Goal: Information Seeking & Learning: Compare options

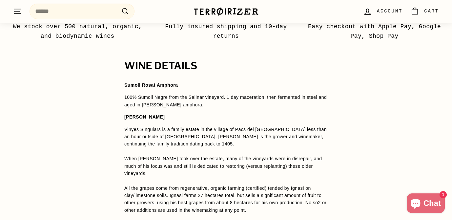
scroll to position [483, 0]
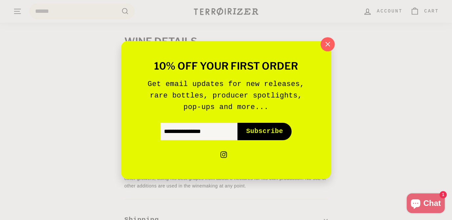
click at [324, 47] on icon "button" at bounding box center [328, 44] width 10 height 10
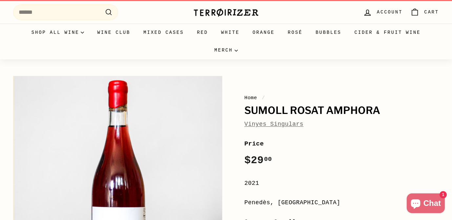
scroll to position [0, 0]
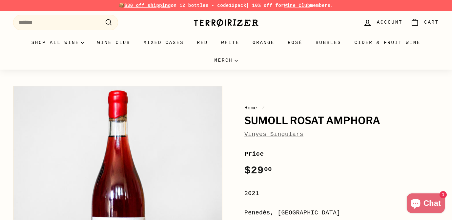
click at [261, 132] on link "Vinyes Singulars" at bounding box center [273, 134] width 59 height 7
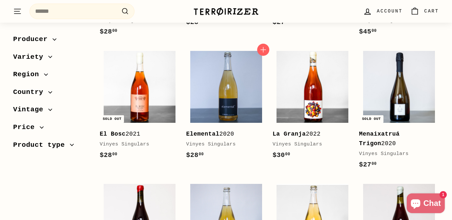
scroll to position [249, 0]
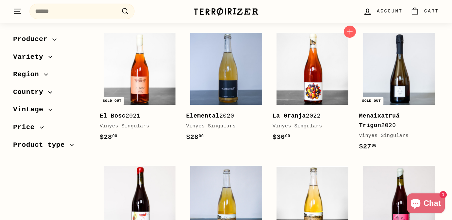
click at [307, 115] on div "La Granja 2022" at bounding box center [309, 116] width 73 height 10
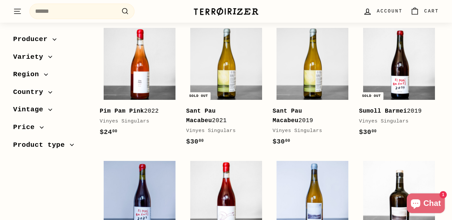
scroll to position [643, 0]
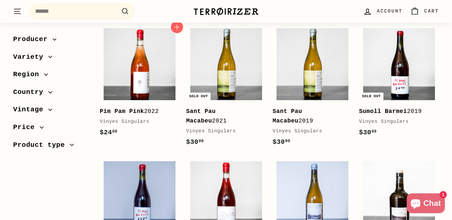
click at [139, 108] on b "Pim Pam Pink" at bounding box center [122, 111] width 44 height 7
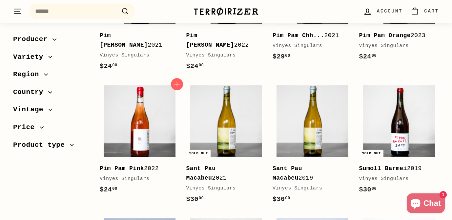
scroll to position [582, 0]
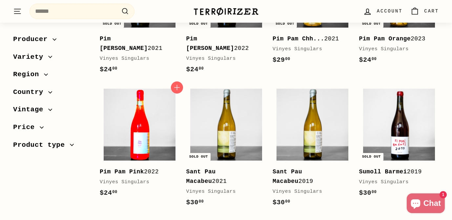
click at [142, 133] on img at bounding box center [140, 125] width 72 height 72
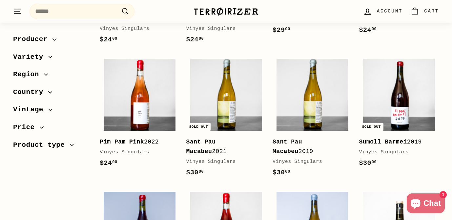
scroll to position [611, 0]
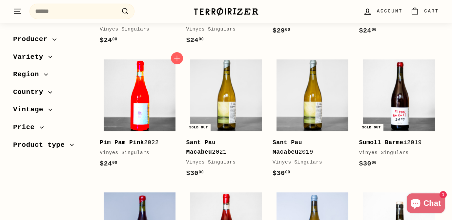
click at [131, 94] on img at bounding box center [140, 95] width 72 height 72
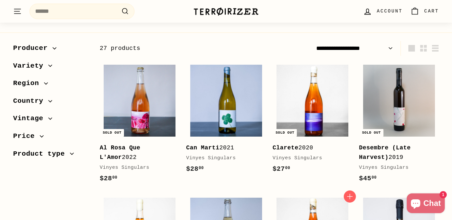
scroll to position [84, 0]
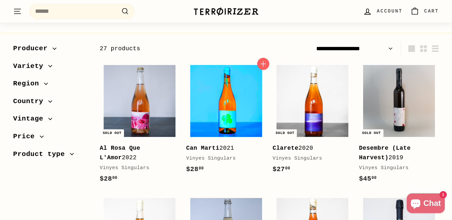
click at [235, 112] on img at bounding box center [226, 101] width 72 height 72
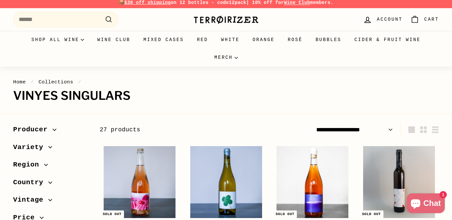
scroll to position [1, 0]
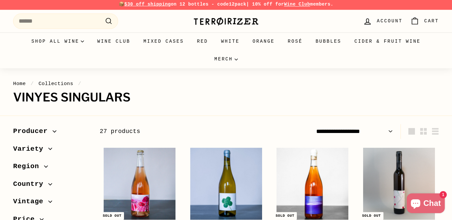
click at [21, 83] on link "Home" at bounding box center [19, 84] width 13 height 6
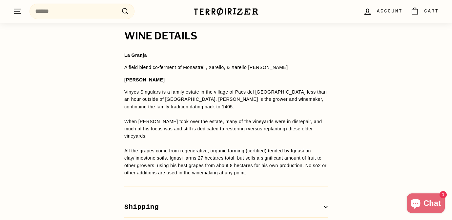
scroll to position [498, 0]
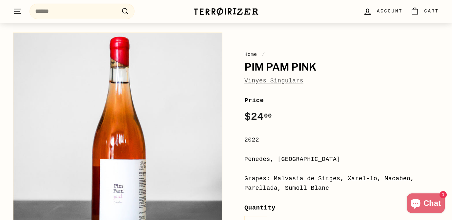
scroll to position [55, 0]
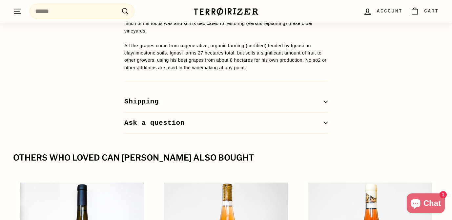
scroll to position [601, 0]
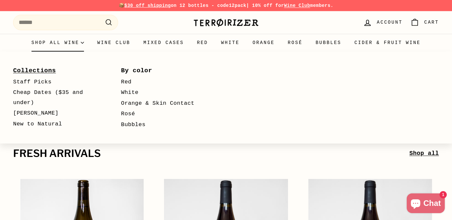
click at [45, 72] on link "Collections" at bounding box center [57, 71] width 89 height 12
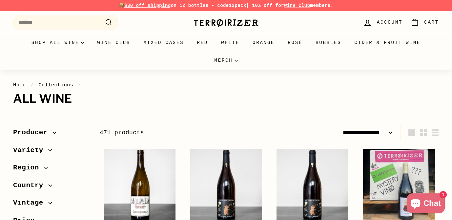
select select "**********"
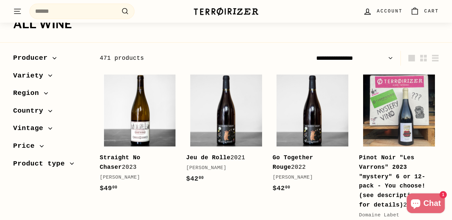
scroll to position [82, 0]
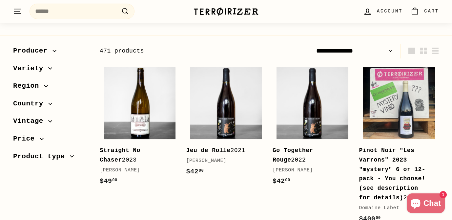
click at [54, 53] on span "Producer" at bounding box center [51, 50] width 76 height 11
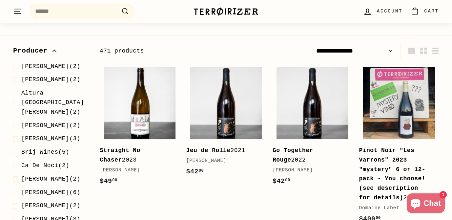
click at [54, 53] on span "Producer" at bounding box center [51, 50] width 76 height 11
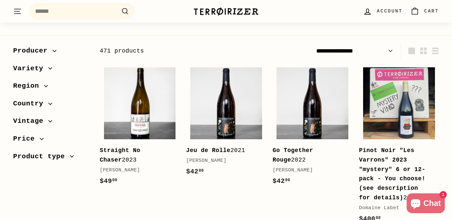
click at [48, 107] on span "Country" at bounding box center [51, 103] width 76 height 11
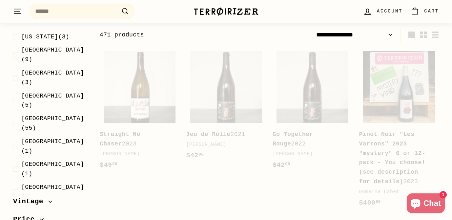
scroll to position [99, 0]
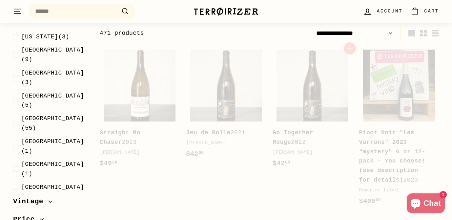
select select "**********"
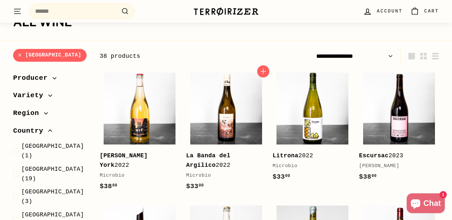
scroll to position [76, 0]
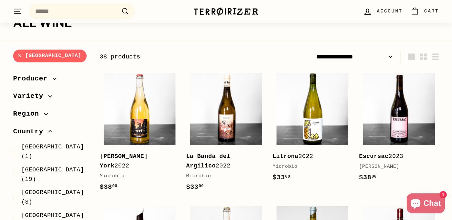
click at [387, 57] on select "**********" at bounding box center [355, 57] width 82 height 15
click at [314, 50] on select "**********" at bounding box center [355, 57] width 82 height 15
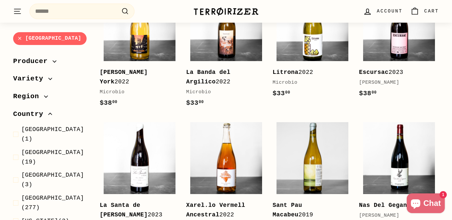
scroll to position [225, 0]
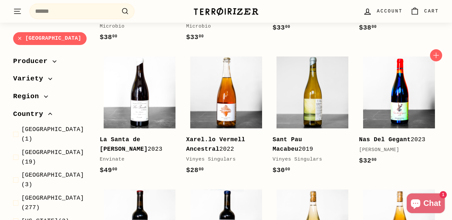
click at [403, 112] on img at bounding box center [399, 92] width 72 height 72
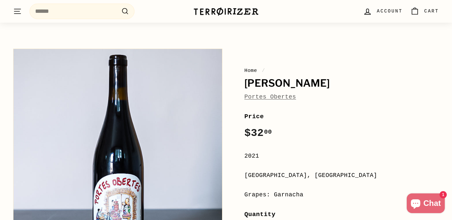
scroll to position [37, 0]
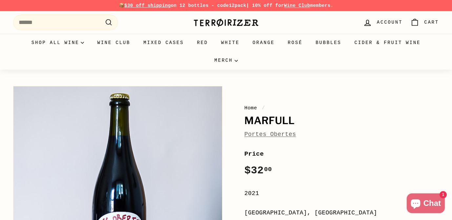
click at [265, 134] on link "Portes Obertes" at bounding box center [270, 134] width 52 height 7
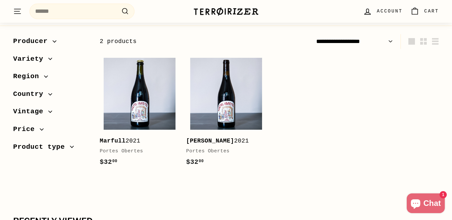
scroll to position [91, 0]
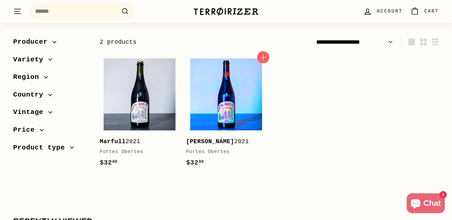
click at [226, 108] on img at bounding box center [226, 94] width 72 height 72
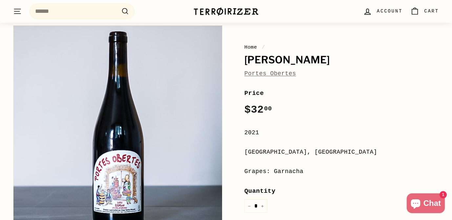
scroll to position [65, 0]
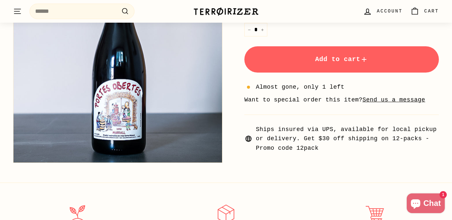
scroll to position [237, 0]
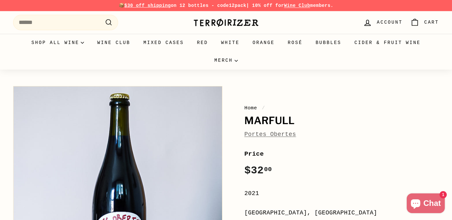
click at [271, 136] on link "Portes Obertes" at bounding box center [270, 134] width 52 height 7
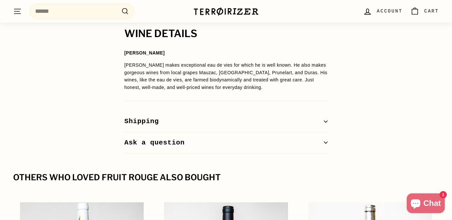
scroll to position [490, 0]
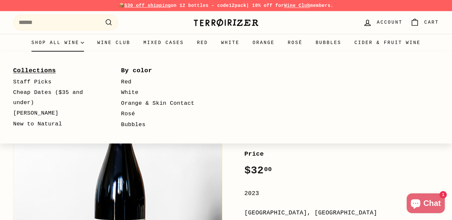
click at [39, 70] on link "Collections" at bounding box center [57, 71] width 89 height 12
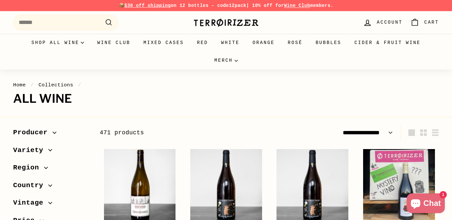
select select "**********"
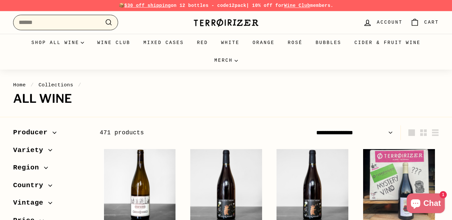
click at [86, 19] on input "Search" at bounding box center [65, 22] width 105 height 15
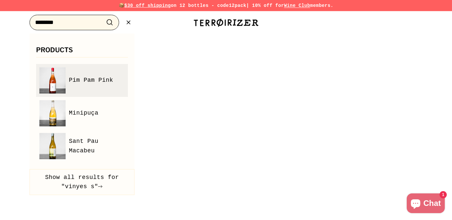
type input "********"
click at [100, 83] on span "Pim Pam Pink" at bounding box center [91, 80] width 44 height 10
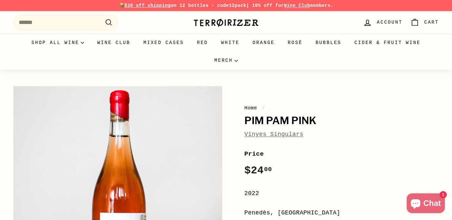
click at [274, 134] on link "Vinyes Singulars" at bounding box center [273, 134] width 59 height 7
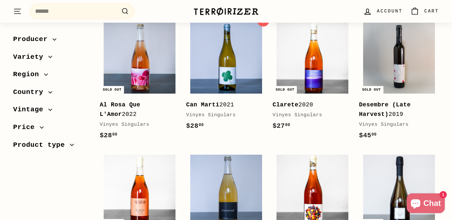
scroll to position [131, 0]
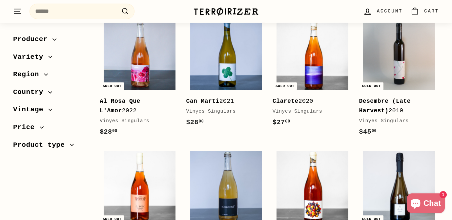
click at [230, 96] on div "Can Marti 2021" at bounding box center [222, 101] width 73 height 10
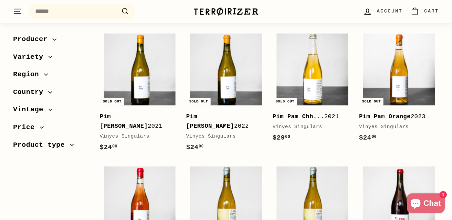
scroll to position [504, 0]
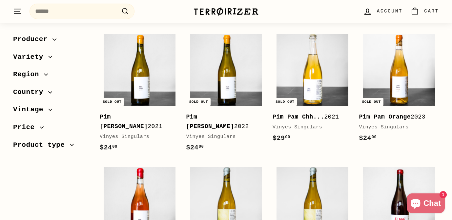
click at [242, 117] on div "Pim Pam Blanc 2022" at bounding box center [222, 121] width 73 height 19
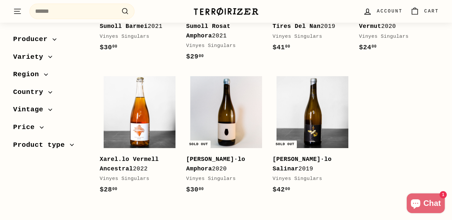
scroll to position [861, 0]
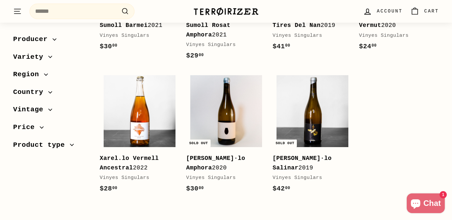
click at [226, 154] on div "[PERSON_NAME]·lo Amphora 2020" at bounding box center [222, 163] width 73 height 19
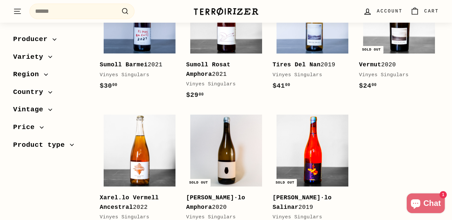
scroll to position [823, 0]
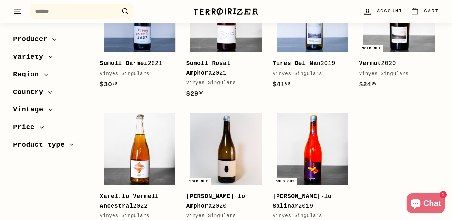
click at [326, 142] on img at bounding box center [313, 149] width 72 height 72
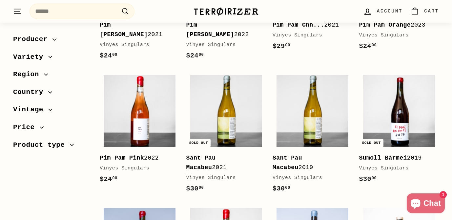
scroll to position [573, 0]
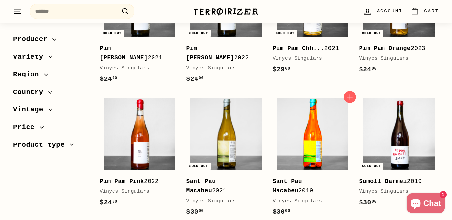
click at [309, 143] on img at bounding box center [313, 134] width 72 height 72
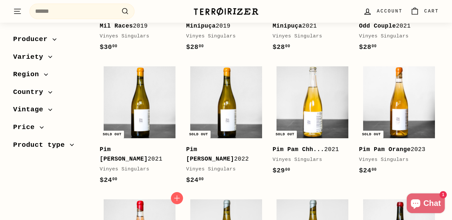
scroll to position [473, 0]
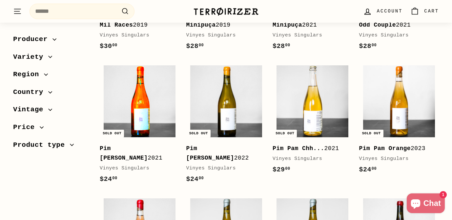
click at [136, 110] on img at bounding box center [140, 101] width 72 height 72
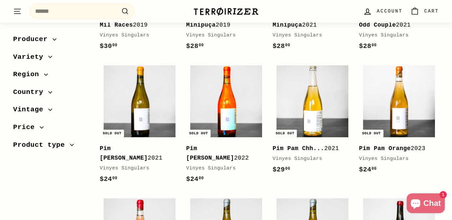
click at [213, 98] on img at bounding box center [226, 101] width 72 height 72
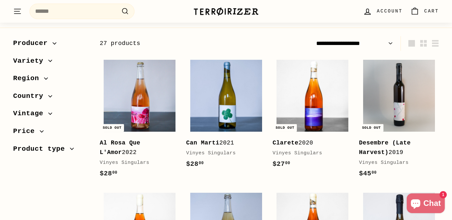
scroll to position [90, 0]
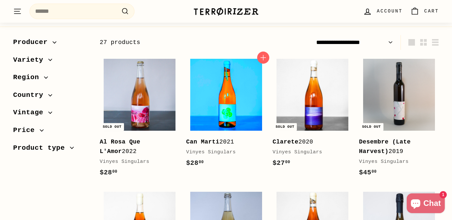
click at [228, 105] on img at bounding box center [226, 95] width 72 height 72
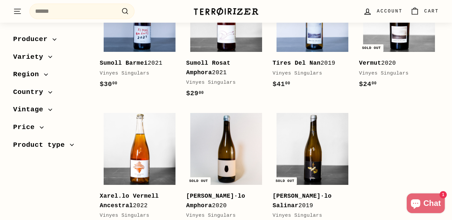
scroll to position [832, 0]
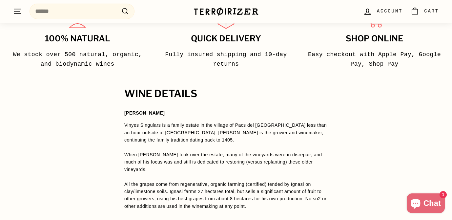
scroll to position [459, 0]
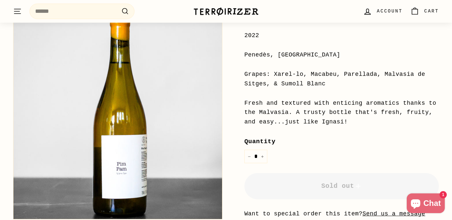
scroll to position [158, 0]
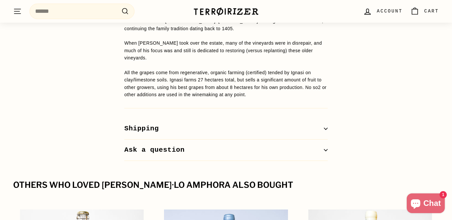
scroll to position [564, 0]
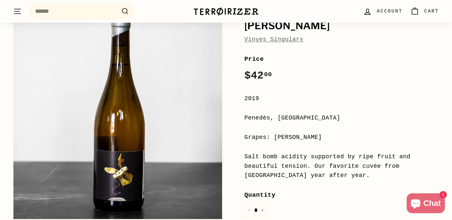
scroll to position [40, 0]
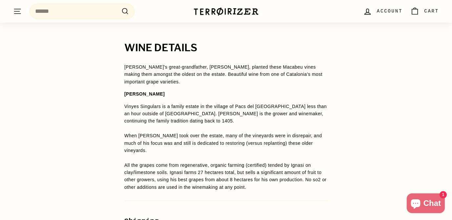
scroll to position [482, 0]
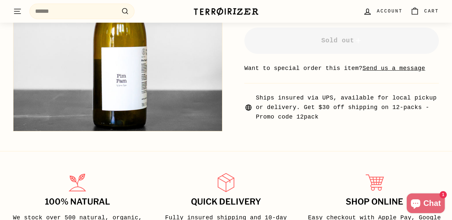
scroll to position [316, 0]
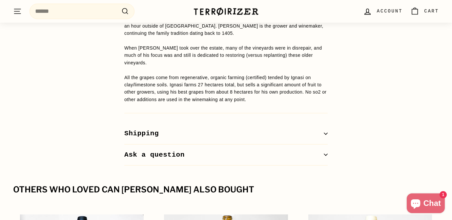
scroll to position [547, 0]
